Goal: Information Seeking & Learning: Learn about a topic

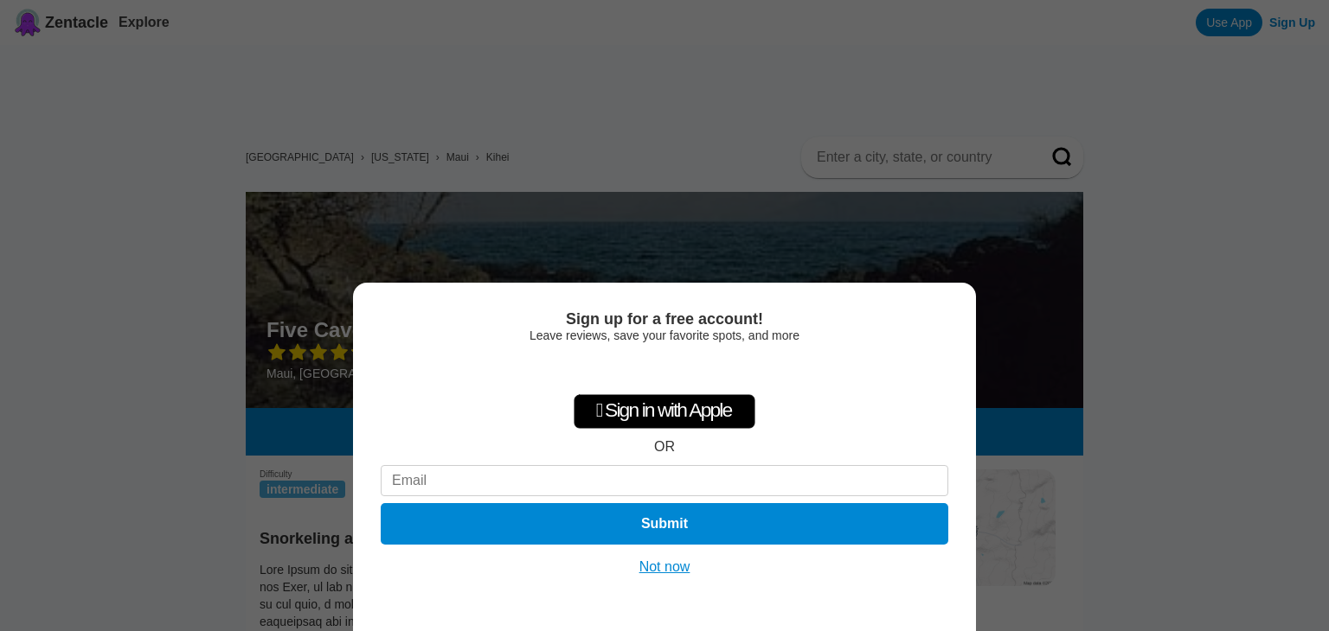
click at [651, 568] on button "Not now" at bounding box center [664, 567] width 61 height 17
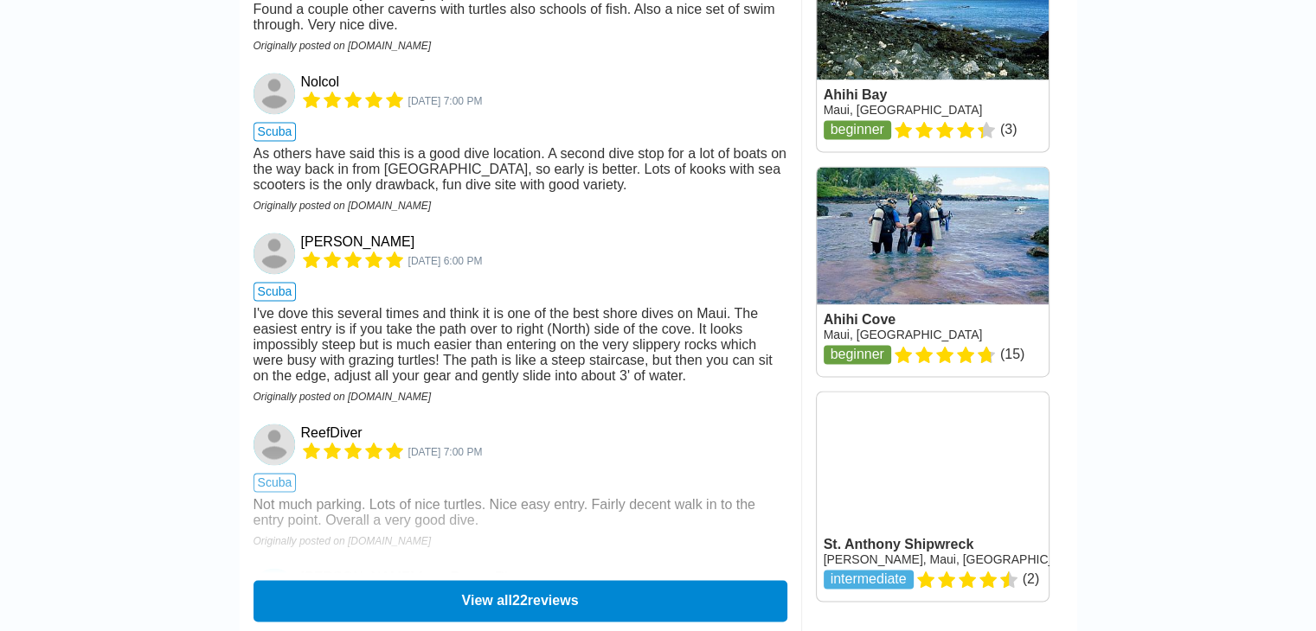
scroll to position [2548, 0]
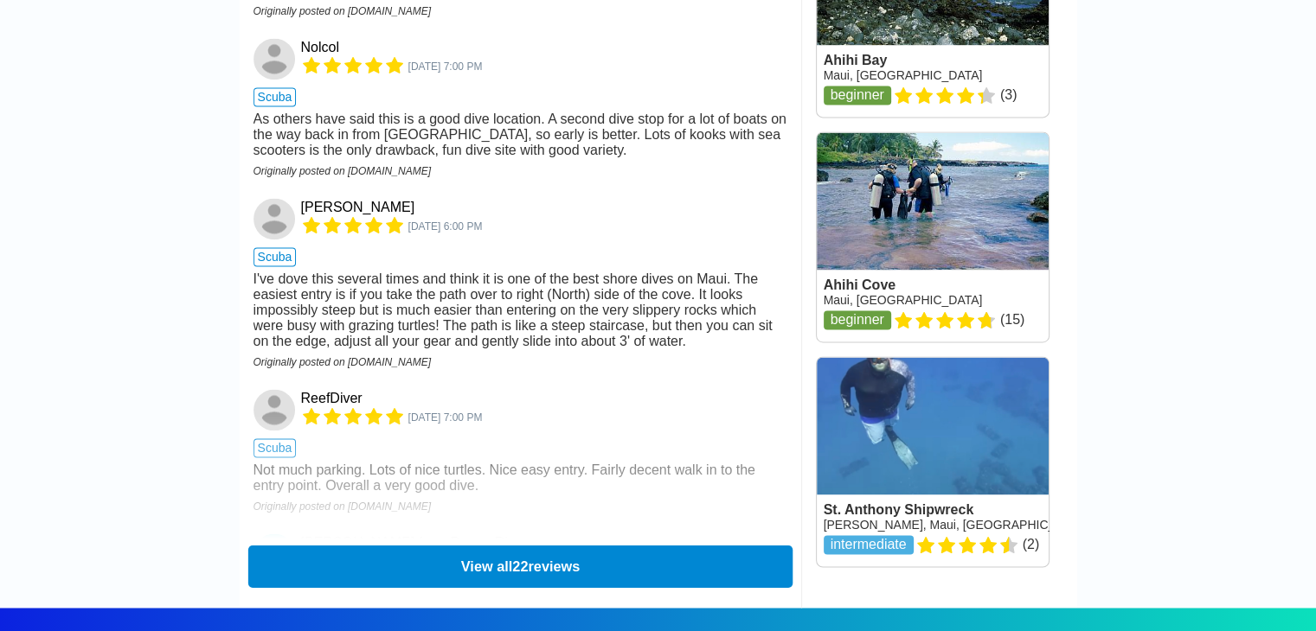
click at [311, 587] on button "View all 22 reviews" at bounding box center [519, 566] width 544 height 42
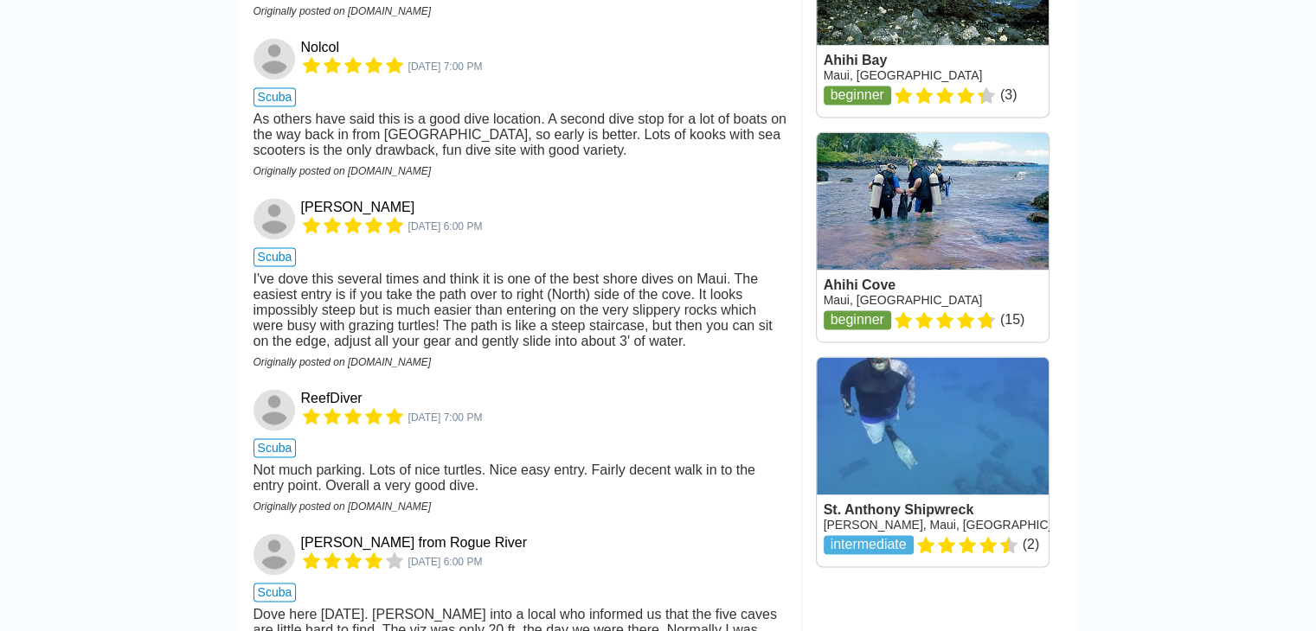
click at [394, 349] on div "I've dove this several times and think it is one of the best shore dives on Mau…" at bounding box center [520, 311] width 534 height 78
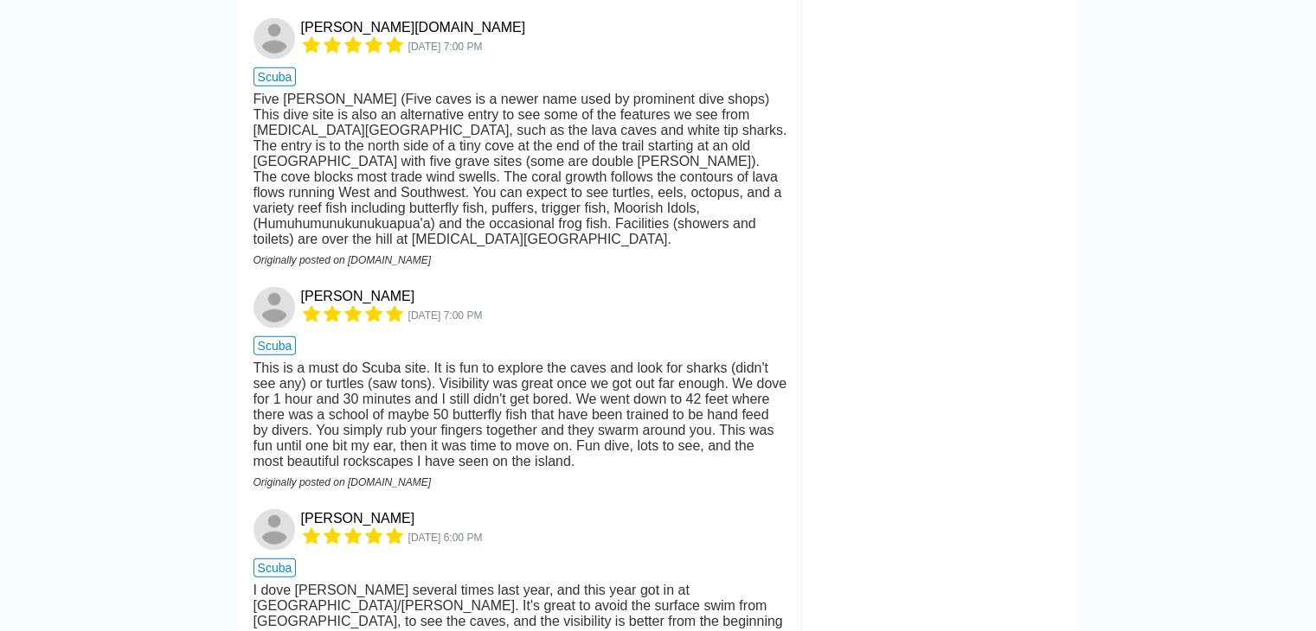
scroll to position [4417, 0]
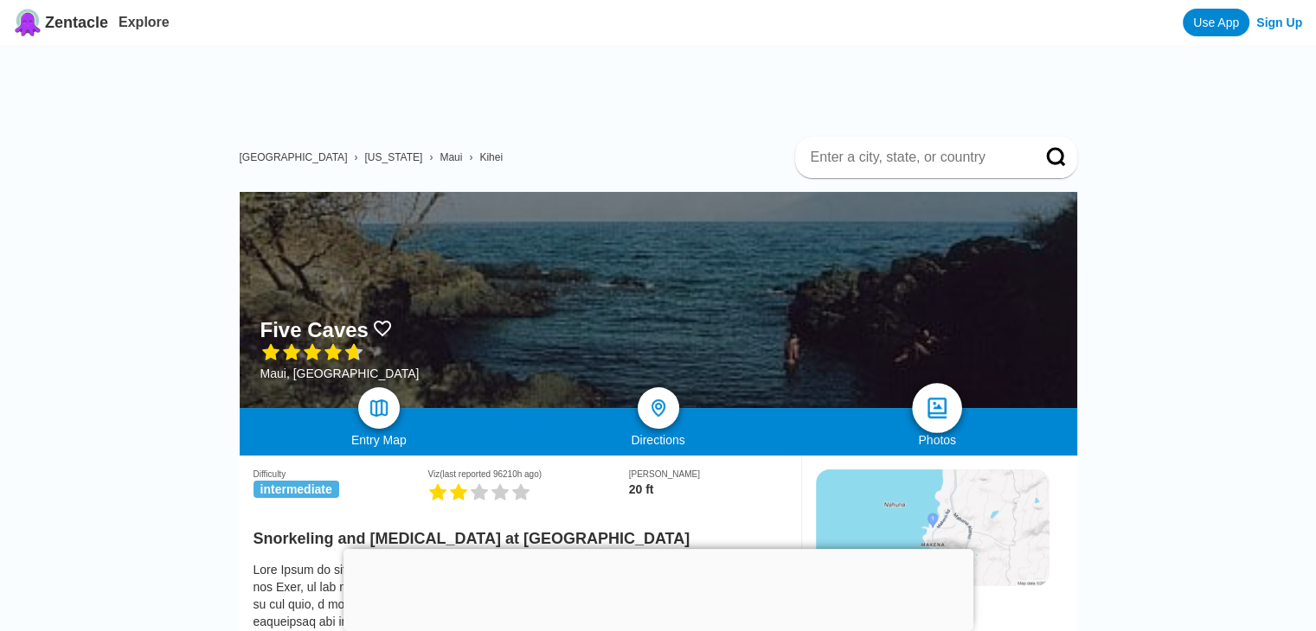
click at [945, 406] on img at bounding box center [937, 408] width 25 height 25
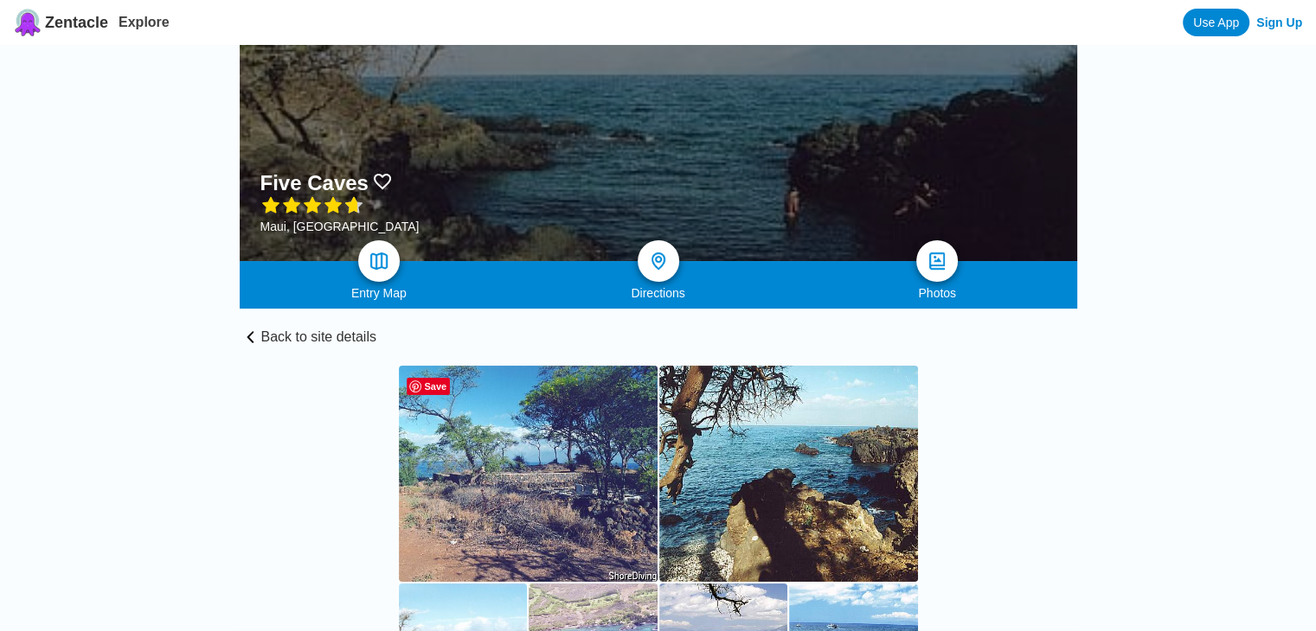
click at [520, 465] on img at bounding box center [528, 474] width 259 height 216
